Goal: Transaction & Acquisition: Book appointment/travel/reservation

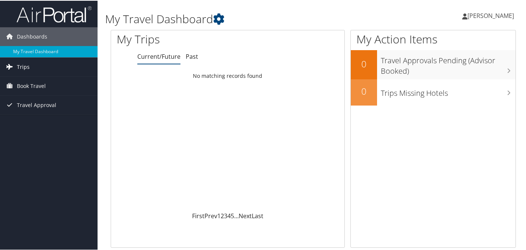
click at [24, 67] on span "Trips" at bounding box center [23, 66] width 13 height 19
click at [24, 120] on span "Book Travel" at bounding box center [31, 119] width 29 height 19
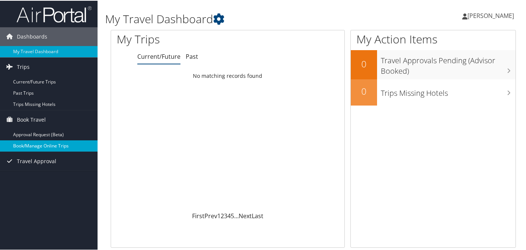
click at [30, 148] on link "Book/Manage Online Trips" at bounding box center [48, 145] width 97 height 11
